Goal: Task Accomplishment & Management: Manage account settings

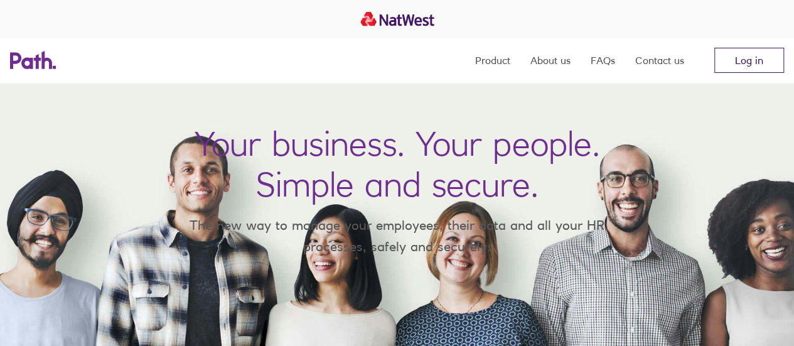
click at [752, 54] on link "Log in" at bounding box center [749, 60] width 70 height 25
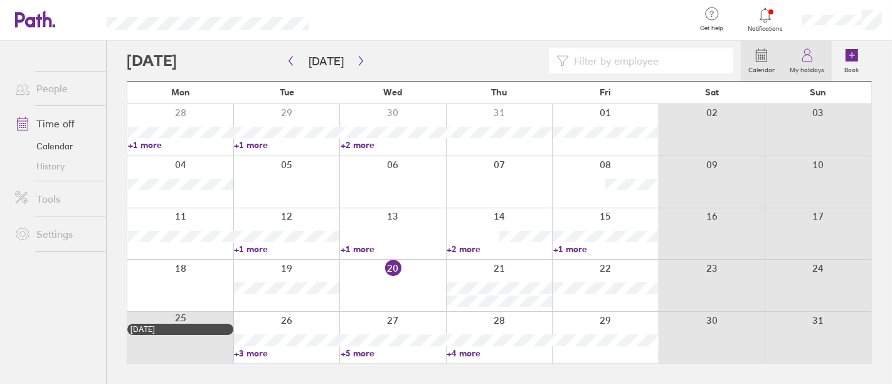
click at [814, 60] on icon at bounding box center [807, 55] width 15 height 15
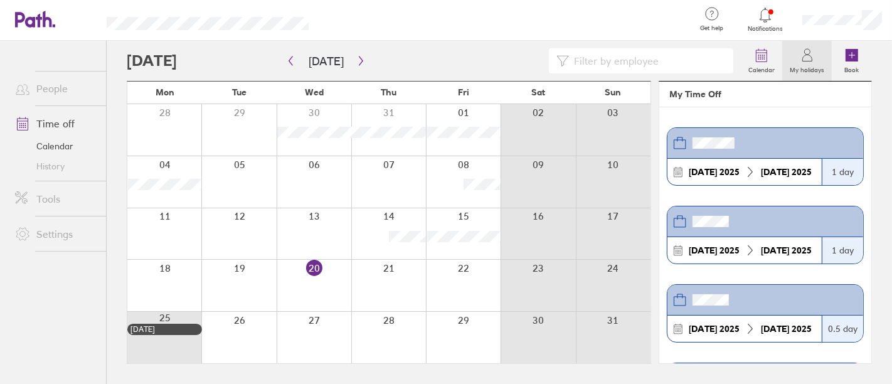
click at [80, 119] on link "Time off" at bounding box center [55, 123] width 101 height 25
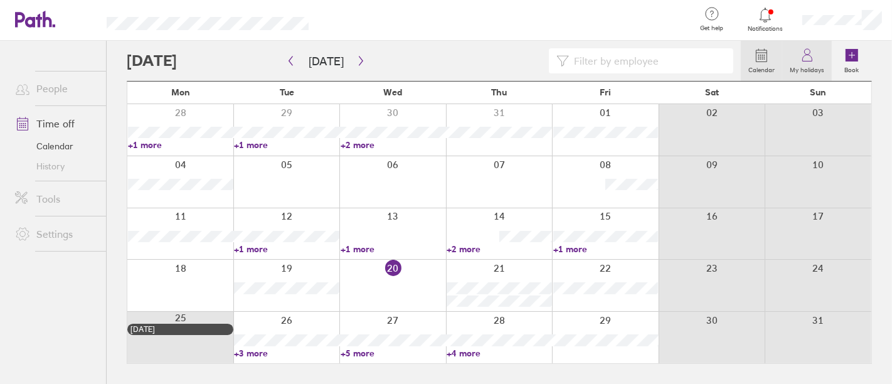
click at [787, 52] on link "My holidays" at bounding box center [807, 61] width 50 height 40
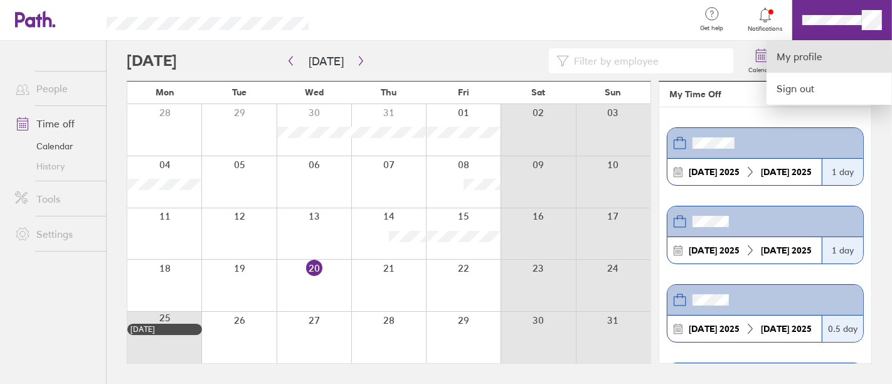
click at [801, 65] on link "My profile" at bounding box center [829, 57] width 125 height 32
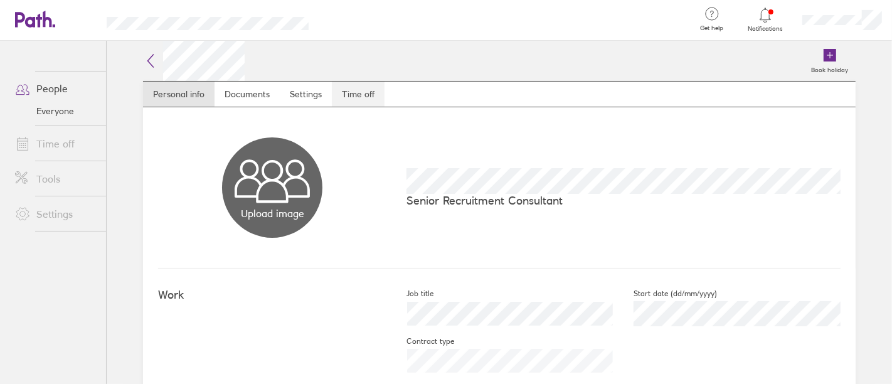
click at [350, 93] on link "Time off" at bounding box center [358, 94] width 53 height 25
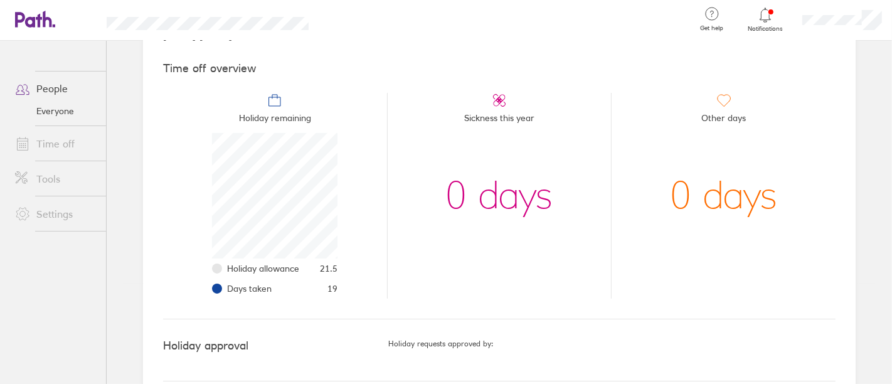
scroll to position [116, 0]
